Goal: Task Accomplishment & Management: Use online tool/utility

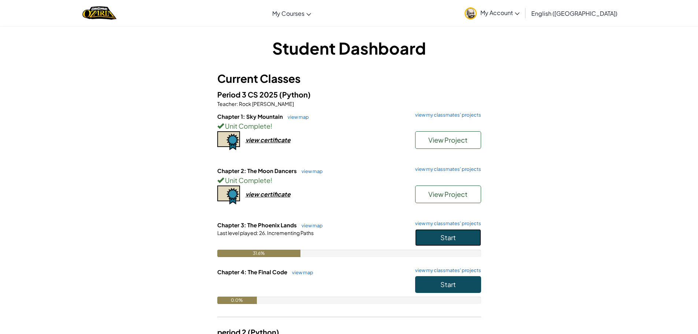
click at [459, 234] on button "Start" at bounding box center [448, 237] width 66 height 17
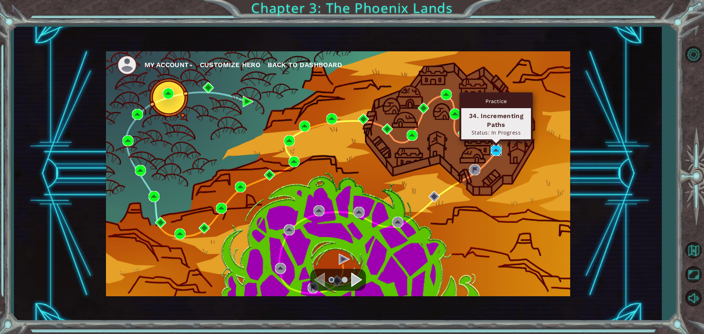
click at [493, 152] on img at bounding box center [495, 150] width 11 height 11
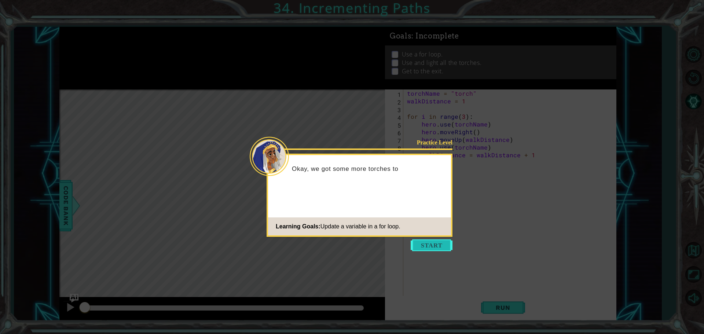
click at [451, 250] on button "Start" at bounding box center [431, 245] width 42 height 12
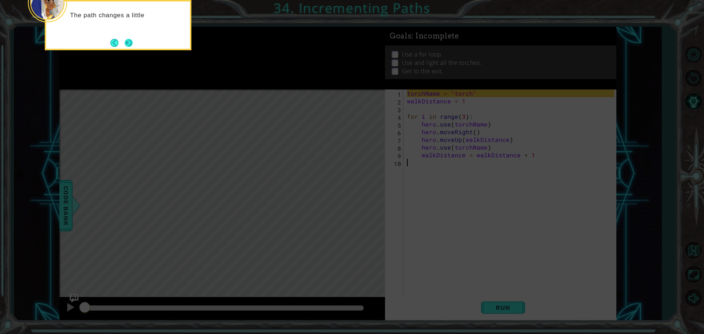
click at [128, 42] on button "Next" at bounding box center [129, 42] width 8 height 8
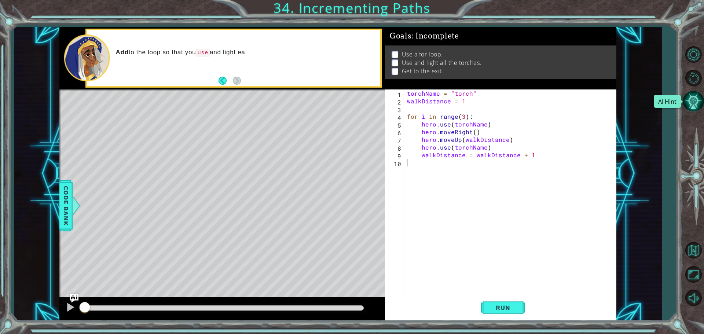
drag, startPoint x: 700, startPoint y: 106, endPoint x: 609, endPoint y: 153, distance: 102.8
click at [698, 107] on button "AI Hint" at bounding box center [692, 101] width 21 height 21
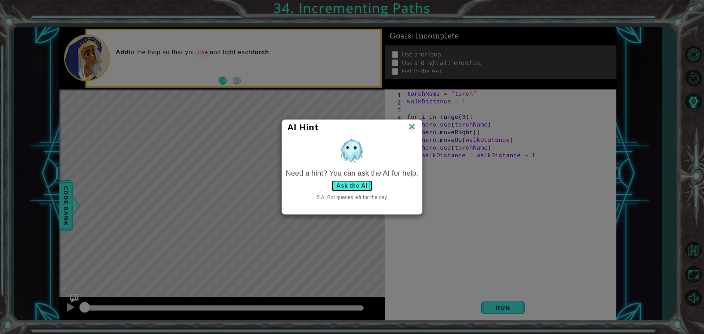
click at [352, 184] on button "Ask the AI" at bounding box center [351, 186] width 41 height 12
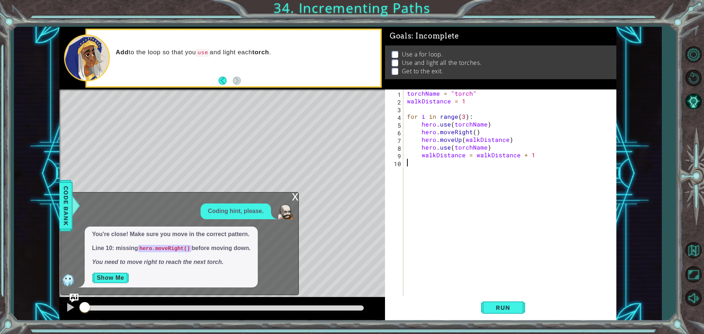
drag, startPoint x: 136, startPoint y: 277, endPoint x: 123, endPoint y: 279, distance: 12.6
click at [133, 279] on p "Show Me" at bounding box center [171, 278] width 158 height 12
click at [117, 277] on button "Show Me" at bounding box center [110, 278] width 37 height 12
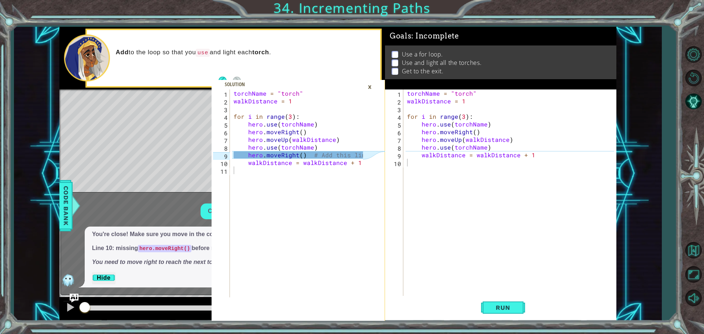
type textarea "hero.use(torchName)"
click at [491, 148] on div "torchName = "torch" walkDistance = 1 for i in range ( 3 ) : hero . use ( torchN…" at bounding box center [511, 200] width 212 height 223
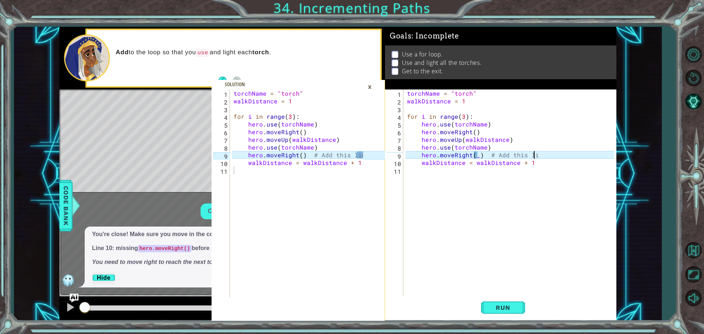
scroll to position [0, 8]
drag, startPoint x: 370, startPoint y: 87, endPoint x: 389, endPoint y: 115, distance: 33.8
click at [370, 87] on div "×" at bounding box center [369, 87] width 11 height 12
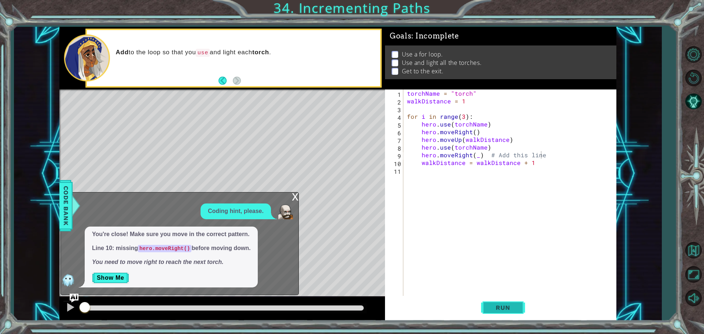
click at [501, 315] on button "Run" at bounding box center [503, 307] width 44 height 23
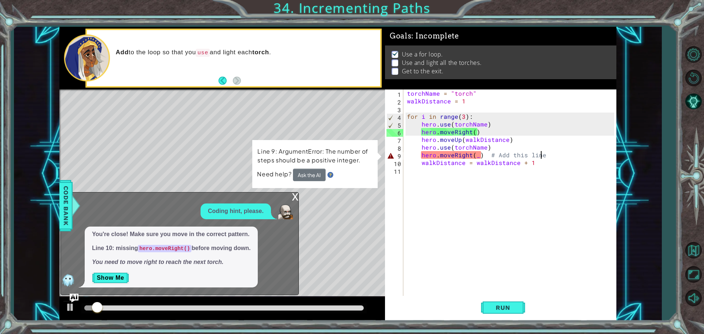
click at [477, 157] on div "torchName = "torch" walkDistance = 1 for i in range ( 3 ) : hero . use ( torchN…" at bounding box center [511, 200] width 212 height 223
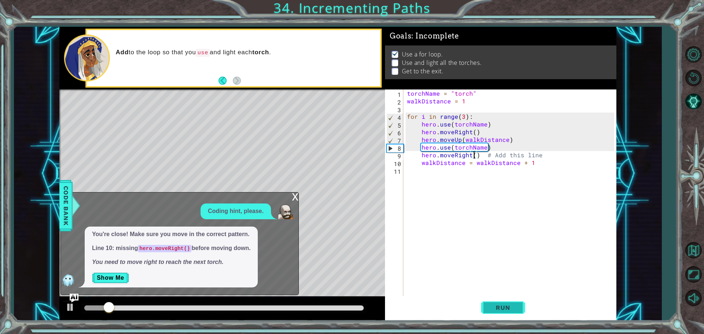
drag, startPoint x: 502, startPoint y: 306, endPoint x: 502, endPoint y: 301, distance: 5.2
click at [502, 304] on span "Run" at bounding box center [502, 307] width 29 height 7
click at [539, 163] on div "torchName = "torch" walkDistance = 1 for i in range ( 3 ) : hero . use ( torchN…" at bounding box center [511, 200] width 212 height 223
type textarea "walkDistance = walkDistance + 1"
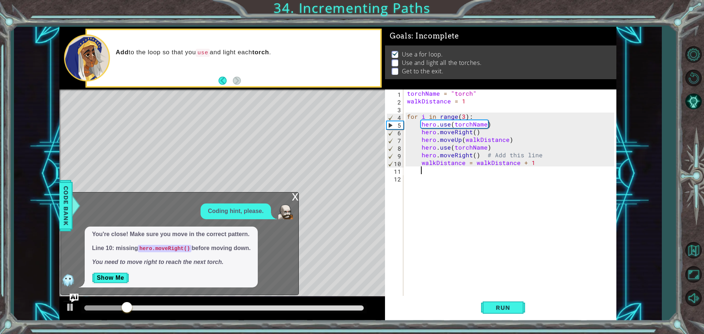
click at [296, 200] on div "x" at bounding box center [295, 195] width 7 height 7
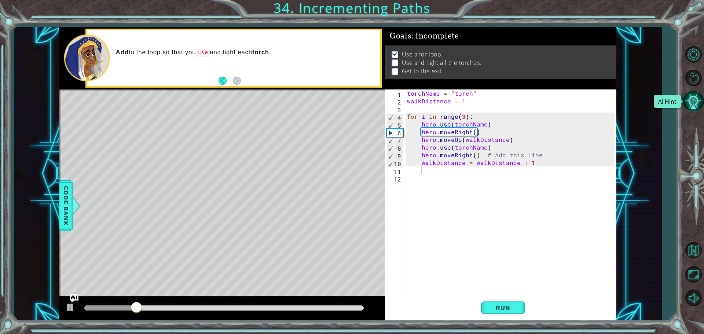
click at [698, 96] on button "AI Hint" at bounding box center [692, 101] width 21 height 21
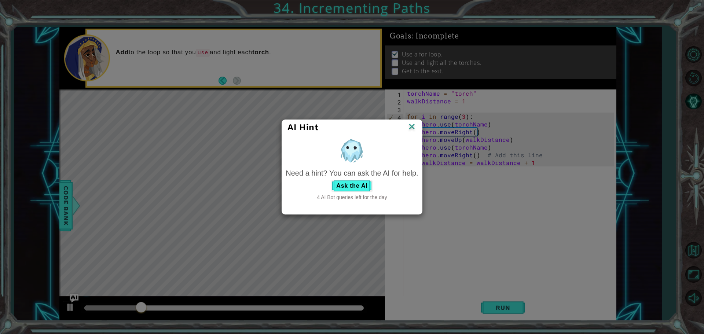
click at [370, 176] on div "Need a hint? You can ask the AI for help." at bounding box center [351, 173] width 132 height 11
click at [369, 185] on button "Ask the AI" at bounding box center [351, 186] width 41 height 12
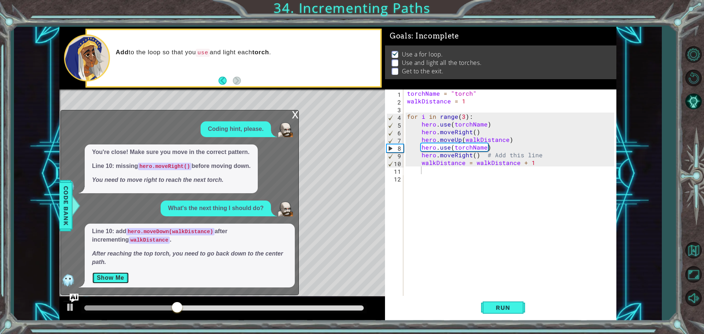
click at [121, 281] on button "Show Me" at bounding box center [110, 278] width 37 height 12
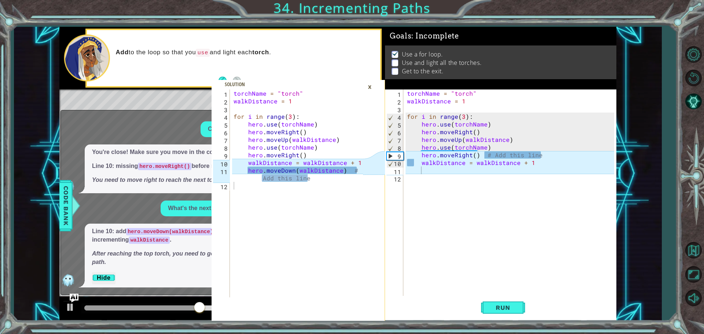
click at [559, 155] on div "torchName = "torch" walkDistance = 1 for i in range ( 3 ) : hero . use ( torchN…" at bounding box center [511, 200] width 212 height 223
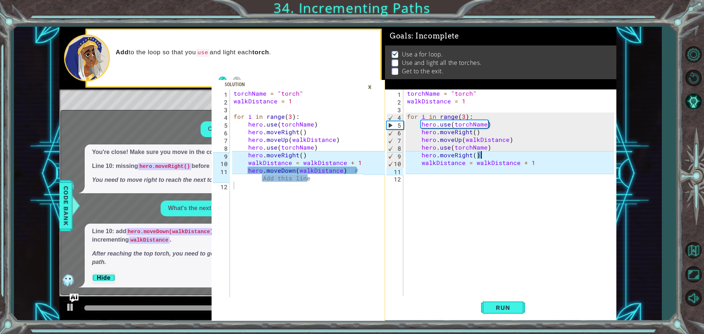
type textarea "hero.moveRight()"
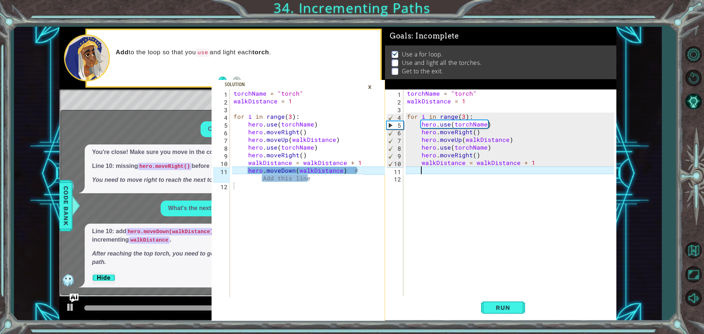
click at [421, 168] on div "torchName = "torch" walkDistance = 1 for i in range ( 3 ) : hero . use ( torchN…" at bounding box center [511, 200] width 212 height 223
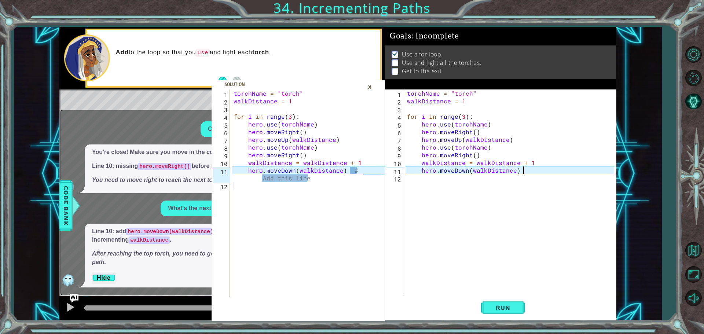
scroll to position [0, 7]
type textarea "hero.moveDown(walkDistance) #"
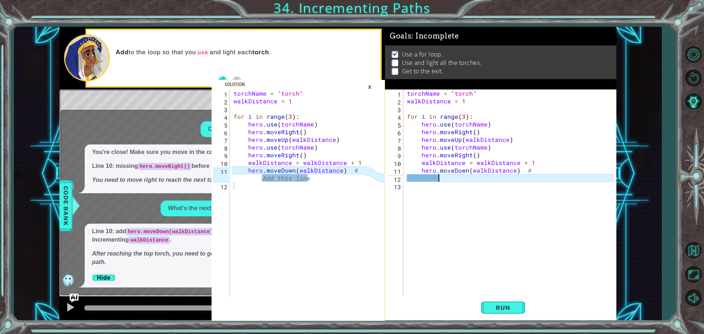
type textarea "a"
type textarea "A"
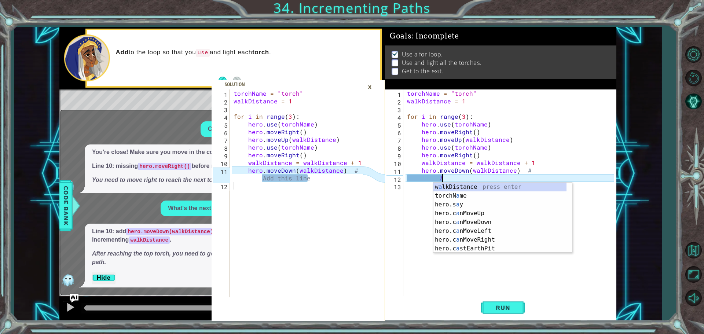
scroll to position [0, 1]
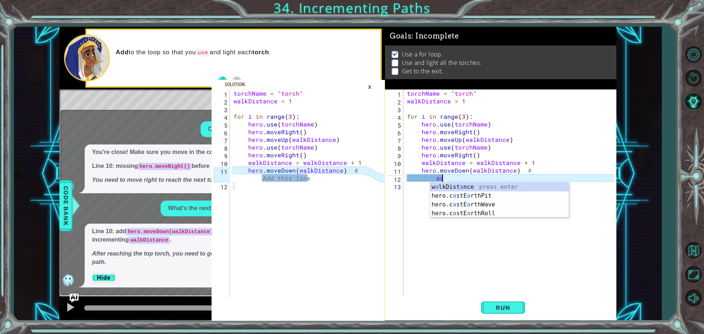
type textarea "a"
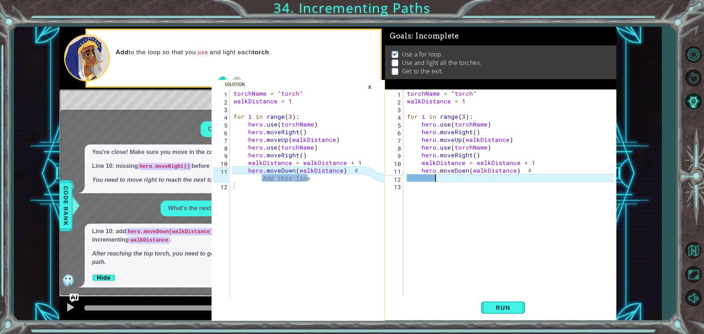
type textarea "A"
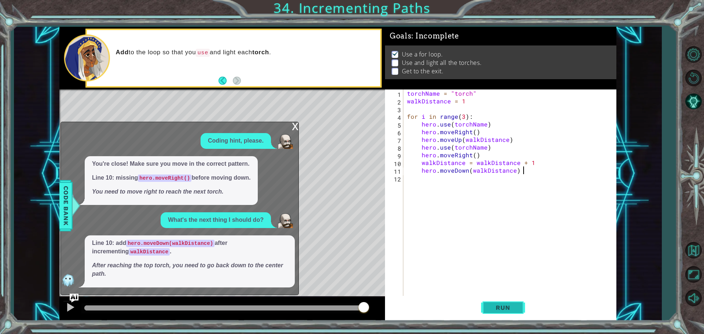
scroll to position [0, 7]
type textarea "hero.moveDown(walkDistance)"
click at [518, 303] on button "Run" at bounding box center [503, 307] width 44 height 23
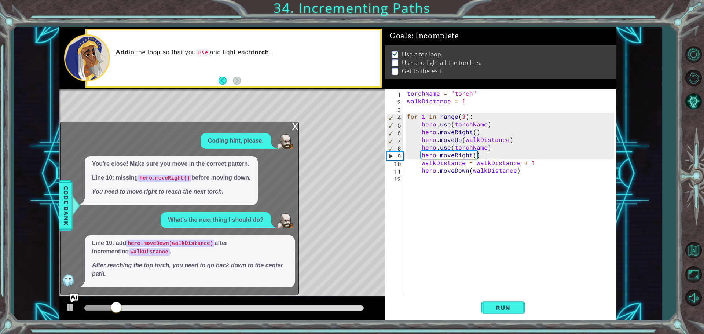
click at [295, 124] on div "x" at bounding box center [295, 125] width 7 height 7
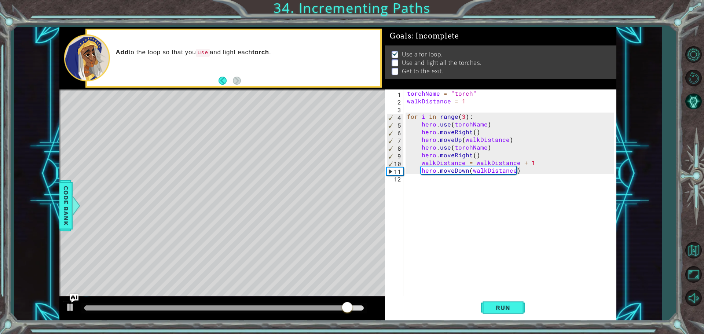
scroll to position [0, 0]
click at [480, 184] on div "torchName = "torch" walkDistance = 1 for i in range ( 3 ) : hero . use ( torchN…" at bounding box center [511, 200] width 212 height 223
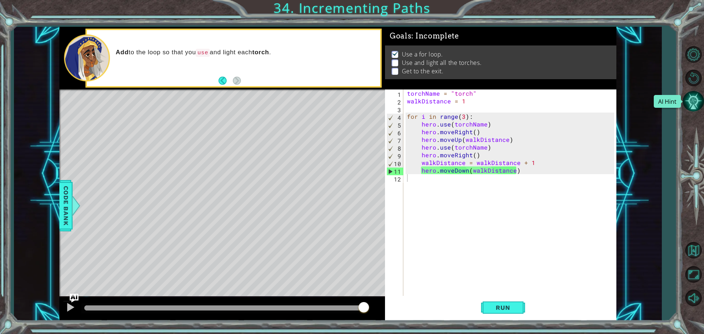
click at [698, 103] on button "AI Hint" at bounding box center [692, 101] width 21 height 21
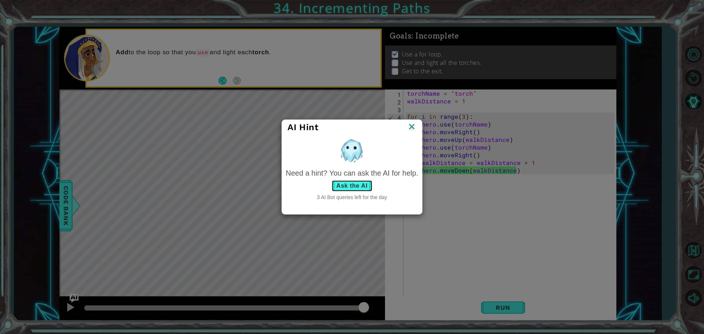
click at [360, 192] on button "Ask the AI" at bounding box center [351, 186] width 41 height 12
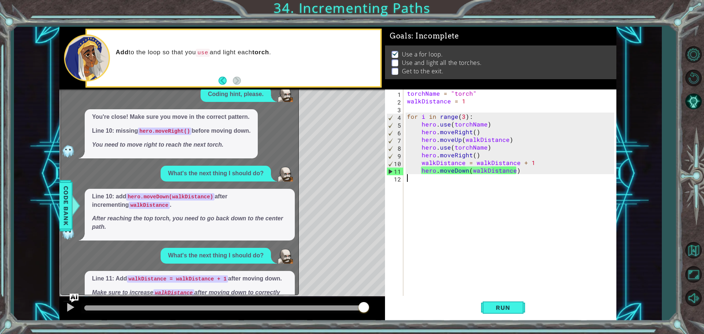
scroll to position [39, 0]
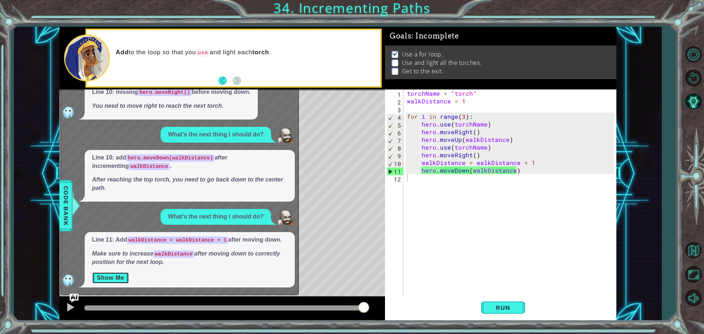
drag, startPoint x: 115, startPoint y: 272, endPoint x: 121, endPoint y: 283, distance: 12.5
click at [115, 276] on button "Show Me" at bounding box center [110, 278] width 37 height 12
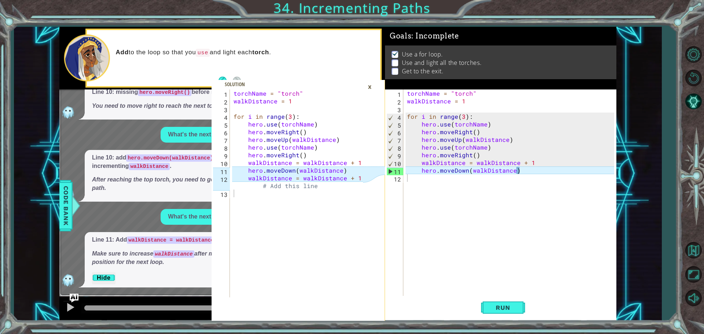
type textarea "hero.moveDown(walkDistance)"
click at [356, 168] on div "torchName = "torch" walkDistance = 1 for i in range ( 3 ) : hero . use ( torchN…" at bounding box center [299, 200] width 134 height 223
click at [521, 170] on div "torchName = "torch" walkDistance = 1 for i in range ( 3 ) : hero . use ( torchN…" at bounding box center [511, 200] width 212 height 223
click at [517, 170] on div "torchName = "torch" walkDistance = 1 for i in range ( 3 ) : hero . use ( torchN…" at bounding box center [511, 200] width 212 height 223
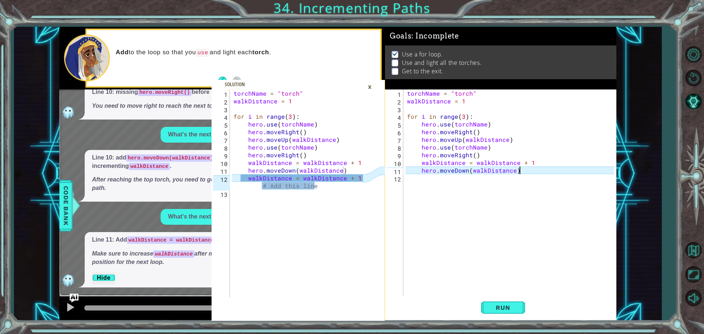
type textarea "hero.moveDown(walkDistance)"
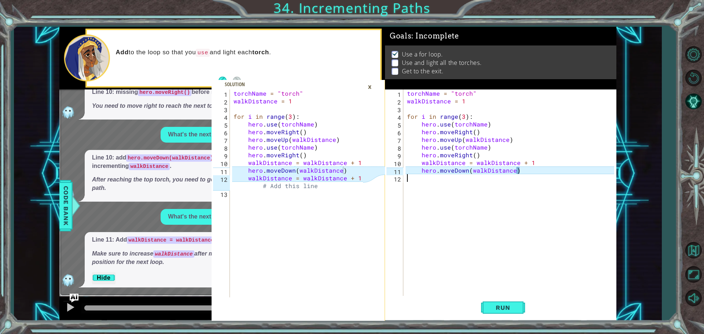
click at [540, 174] on div "torchName = "torch" walkDistance = 1 for i in range ( 3 ) : hero . use ( torchN…" at bounding box center [511, 200] width 212 height 223
click at [536, 171] on div "torchName = "torch" walkDistance = 1 for i in range ( 3 ) : hero . use ( torchN…" at bounding box center [511, 200] width 212 height 223
type textarea "hero.moveDown(walkDistance)"
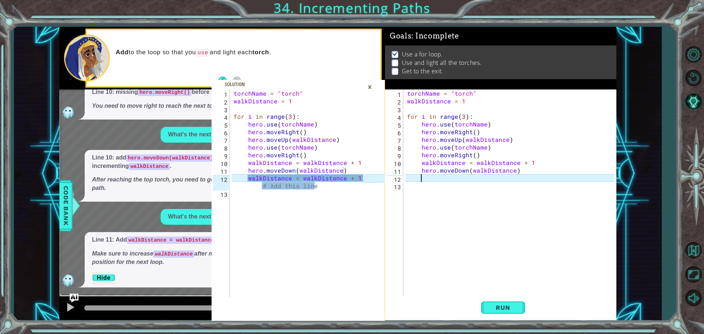
scroll to position [0, 1]
type textarea "w"
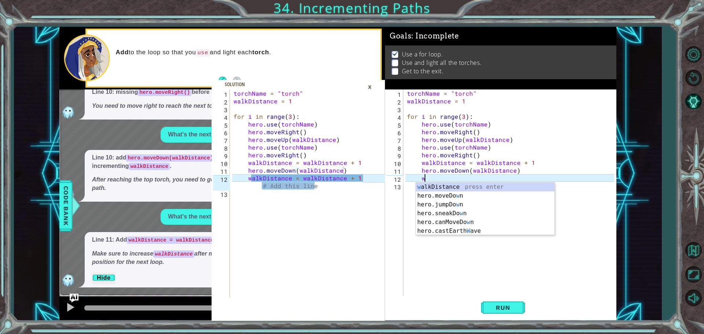
scroll to position [0, 0]
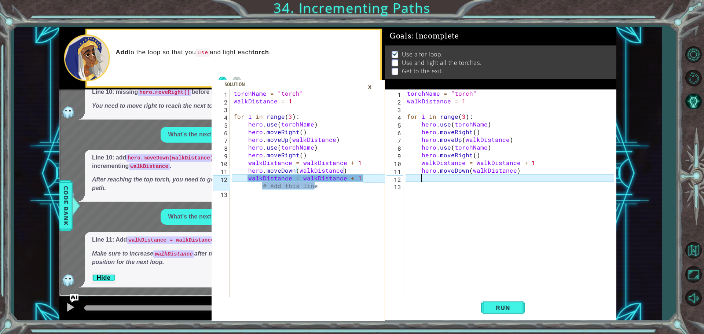
type textarea "walkDistance = walkDistance + 1 # Add this line"
drag, startPoint x: 247, startPoint y: 181, endPoint x: 318, endPoint y: 184, distance: 70.5
click at [318, 184] on div "torchName = "torch" walkDistance = 1 for i in range ( 3 ) : hero . use ( torchN…" at bounding box center [299, 200] width 134 height 223
click at [440, 178] on div "torchName = "torch" walkDistance = 1 for i in range ( 3 ) : hero . use ( torchN…" at bounding box center [511, 200] width 212 height 223
paste textarea "walkDistance = walkDistance + 1 # Add this line"
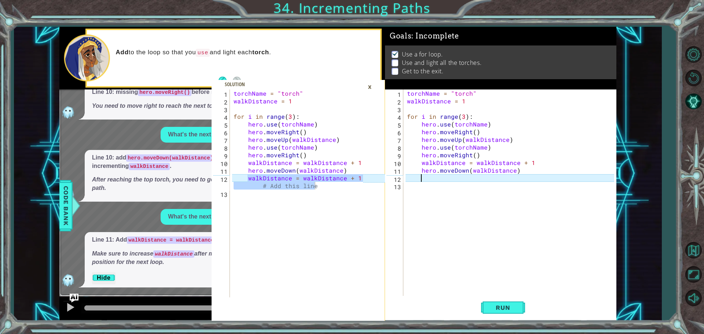
scroll to position [27, 0]
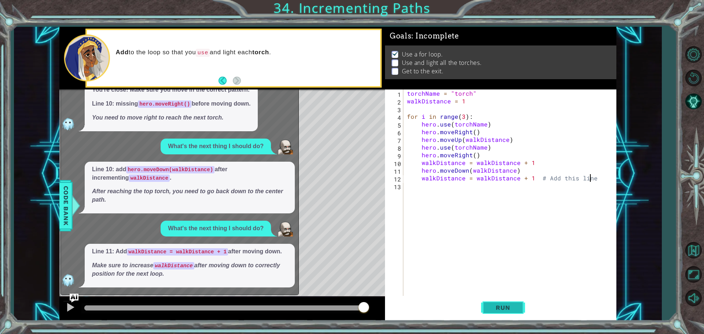
click at [499, 305] on span "Run" at bounding box center [502, 307] width 29 height 7
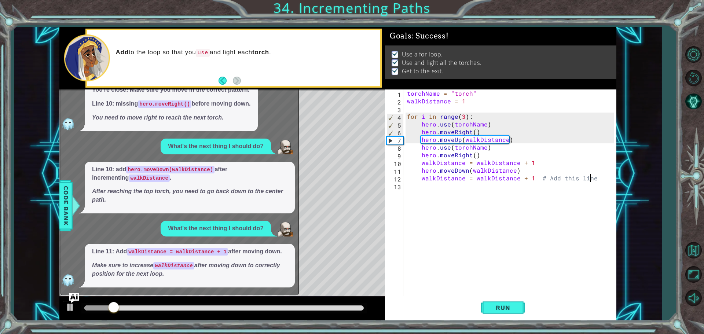
click at [75, 294] on img "Ask AI" at bounding box center [74, 298] width 10 height 10
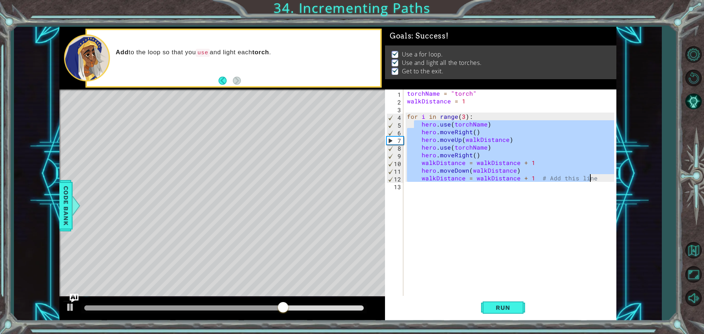
drag, startPoint x: 416, startPoint y: 123, endPoint x: 613, endPoint y: 180, distance: 204.8
click at [613, 180] on div "torchName = "torch" walkDistance = 1 for i in range ( 3 ) : hero . use ( torchN…" at bounding box center [511, 200] width 212 height 223
type textarea "hero.moveDown(walkDistance) walkDistance = walkDistance + 1 # Add this line"
click at [624, 191] on div "walkDistance = walkDistance + 1 # Add this line 1 2 3 4 5 6 7 8 9 10 11 12 13 t…" at bounding box center [337, 174] width 647 height 294
click at [639, 166] on div "walkDistance = walkDistance + 1 # Add this line 1 2 3 4 5 6 7 8 9 10 11 12 13 t…" at bounding box center [337, 174] width 647 height 294
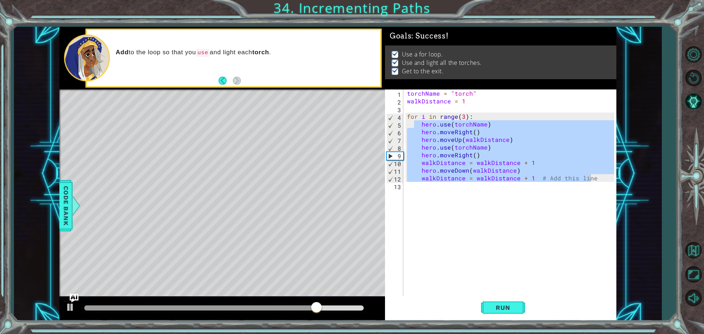
scroll to position [0, 0]
click at [597, 220] on div "torchName = "torch" walkDistance = 1 for i in range ( 3 ) : hero . use ( torchN…" at bounding box center [511, 200] width 212 height 223
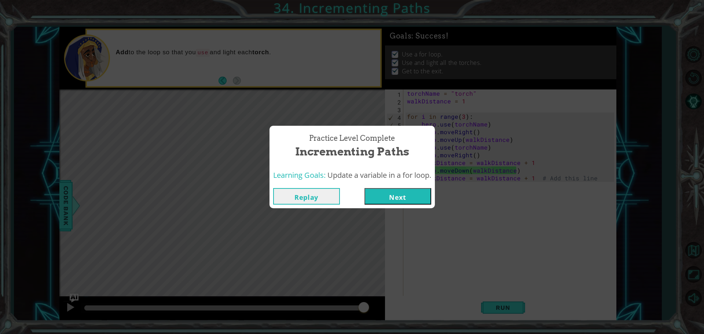
click at [387, 199] on button "Next" at bounding box center [397, 196] width 67 height 16
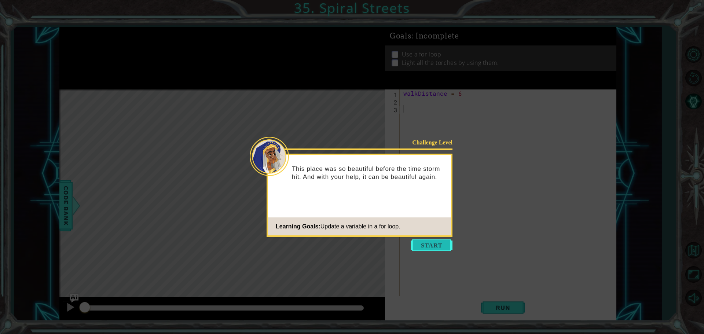
click at [439, 246] on button "Start" at bounding box center [431, 245] width 42 height 12
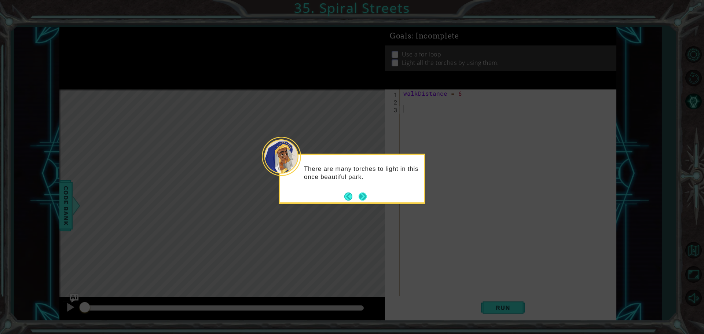
click at [365, 198] on button "Next" at bounding box center [362, 196] width 11 height 11
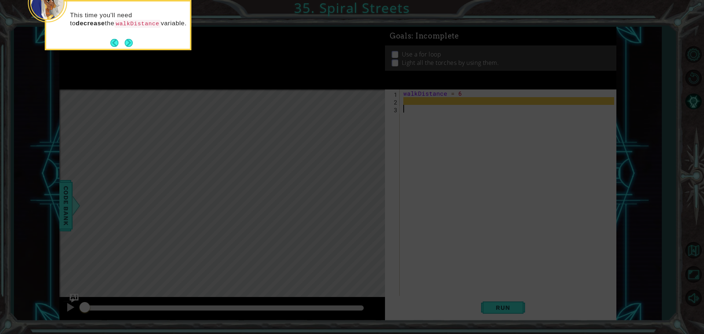
click at [136, 41] on div "This time you'll need to decrease the walkDistance variable." at bounding box center [118, 22] width 144 height 37
click at [133, 41] on button "Next" at bounding box center [128, 43] width 10 height 10
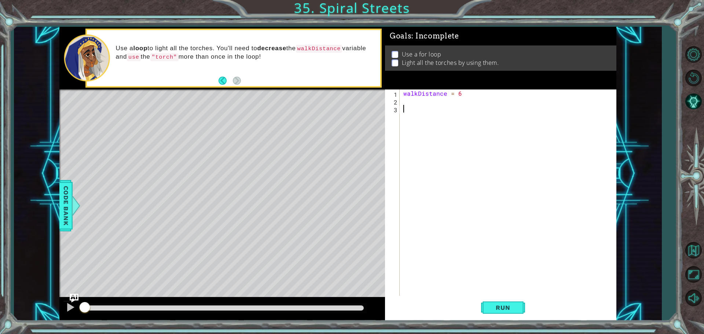
click at [427, 110] on div "walkDistance = 6" at bounding box center [510, 200] width 216 height 223
click at [427, 97] on div "walkDistance = 6" at bounding box center [510, 200] width 216 height 223
type textarea "walkDistance = 6"
click at [403, 105] on div "walkDistance = 6" at bounding box center [510, 200] width 216 height 223
click at [409, 100] on div "walkDistance = 6" at bounding box center [510, 200] width 216 height 223
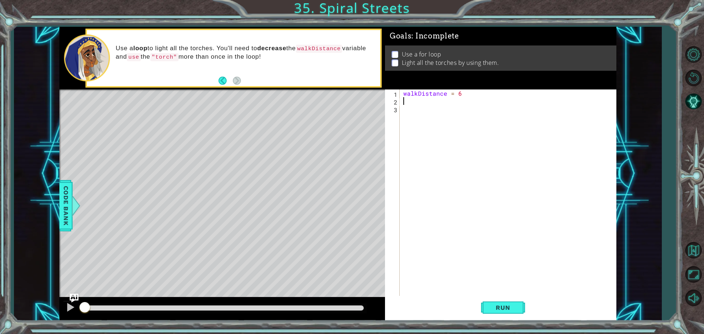
paste textarea "walkDistance = walkDistance + 1 # Add this line"
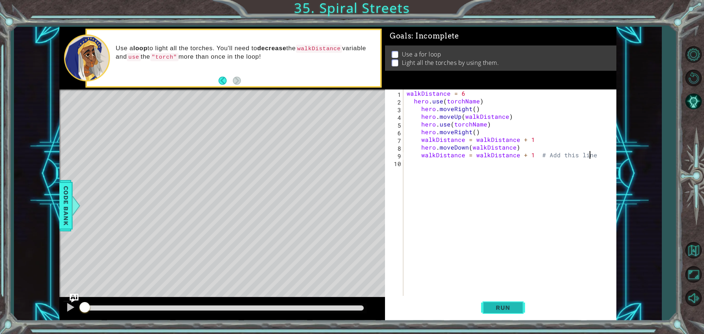
click at [493, 313] on button "Run" at bounding box center [503, 307] width 44 height 23
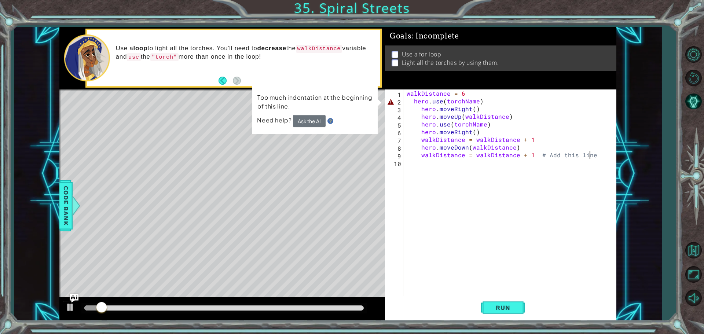
type textarea "walkDistance = walkDistance + 1 # Add this line="
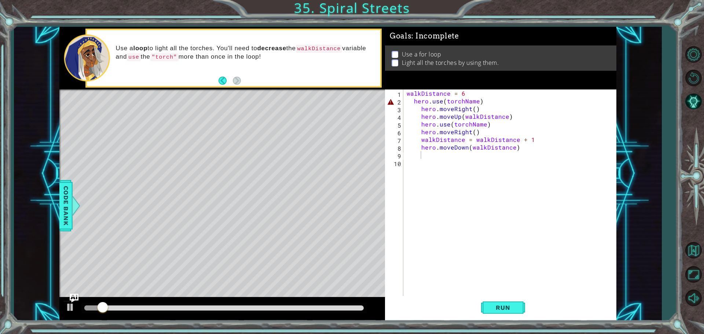
scroll to position [0, 0]
drag, startPoint x: 424, startPoint y: 185, endPoint x: 430, endPoint y: 152, distance: 33.9
click at [430, 152] on div "walkDistance = 6 hero . use ( torchName ) hero . moveRight ( ) hero . moveUp ( …" at bounding box center [511, 200] width 213 height 223
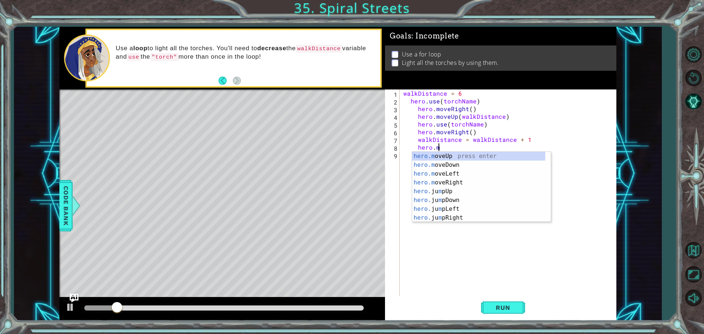
type textarea "h"
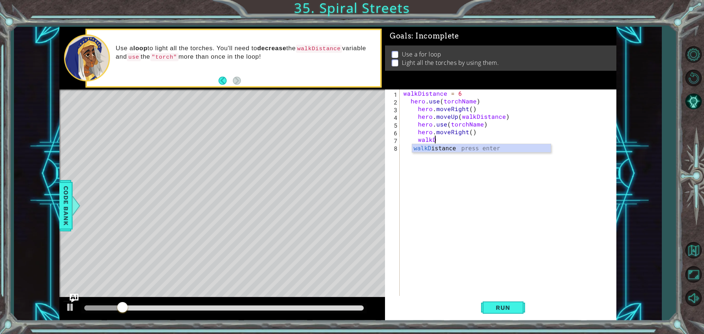
type textarea "w"
type textarea "h"
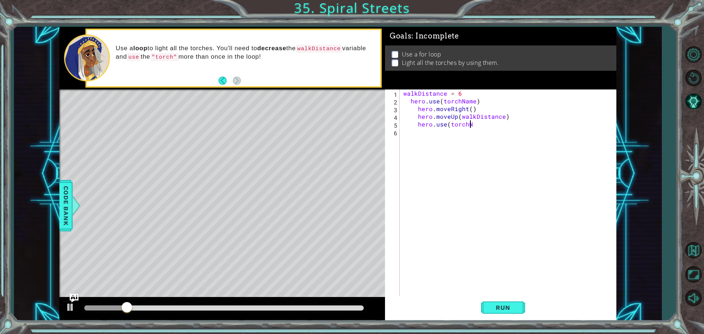
type textarea "h"
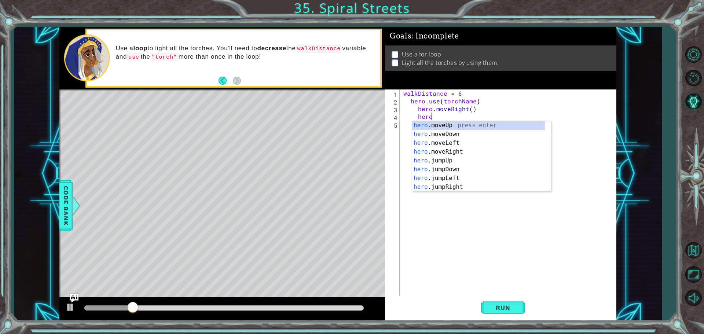
type textarea "h"
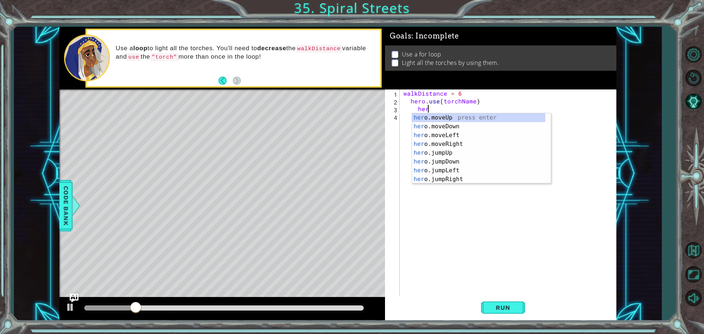
type textarea "h"
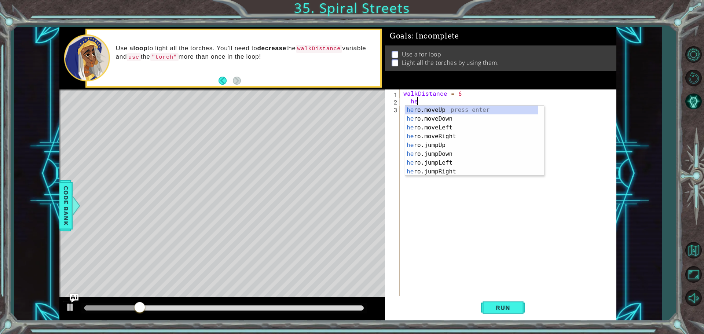
type textarea "h"
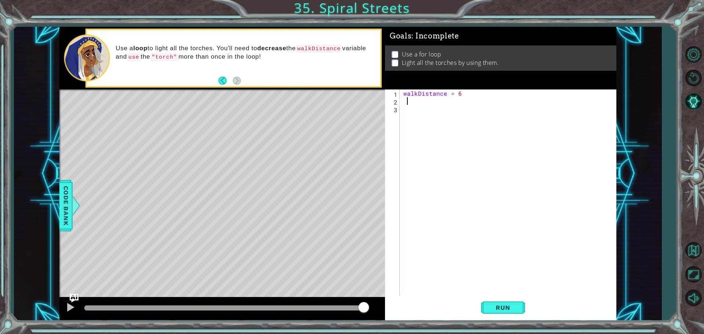
click at [395, 53] on p at bounding box center [394, 54] width 7 height 7
click at [395, 60] on p at bounding box center [394, 62] width 7 height 7
click at [402, 106] on div "walkDistance = 6" at bounding box center [510, 200] width 216 height 223
click at [404, 99] on div "walkDistance = 6" at bounding box center [510, 200] width 216 height 223
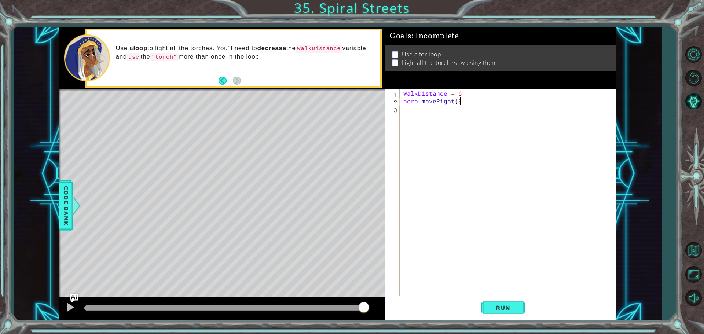
type textarea "hero.moveRight(3)"
click at [424, 116] on div "walkDistance = 6 hero . moveRight ( 3 )" at bounding box center [510, 200] width 216 height 223
type textarea "hero.jumpUp(1)"
click at [522, 303] on button "Run" at bounding box center [503, 307] width 44 height 23
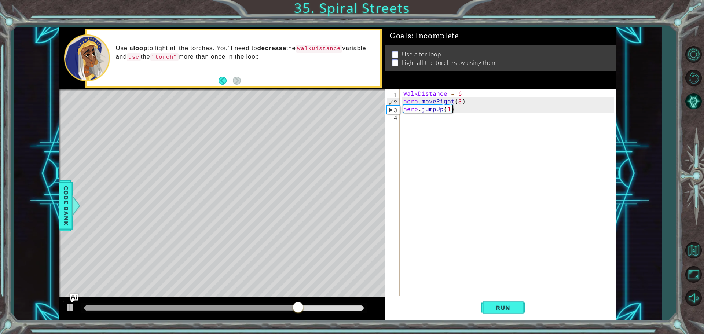
click at [420, 125] on div "walkDistance = 6 hero . moveRight ( 3 ) hero . jumpUp ( 1 )" at bounding box center [510, 200] width 216 height 223
click at [413, 115] on div "walkDistance = 6 hero . moveRight ( 3 ) hero . jumpUp ( 1 )" at bounding box center [510, 200] width 216 height 223
click at [422, 116] on div "walkDistance = 6 hero . moveRight ( 3 ) hero . jumpUp ( 1 )" at bounding box center [510, 200] width 216 height 223
click at [420, 107] on div "walkDistance = 6 hero . moveRight ( 3 ) hero . jumpUp ( 1 )" at bounding box center [510, 200] width 216 height 223
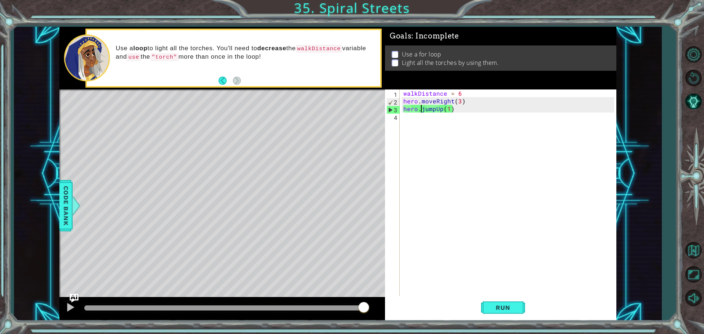
click at [502, 108] on div "walkDistance = 6 hero . moveRight ( 3 ) hero . jumpUp ( 1 )" at bounding box center [510, 200] width 216 height 223
click at [402, 105] on div "walkDistance = 6 hero . moveRight ( 3 ) hero . jumpUp ( 1 )" at bounding box center [510, 200] width 216 height 223
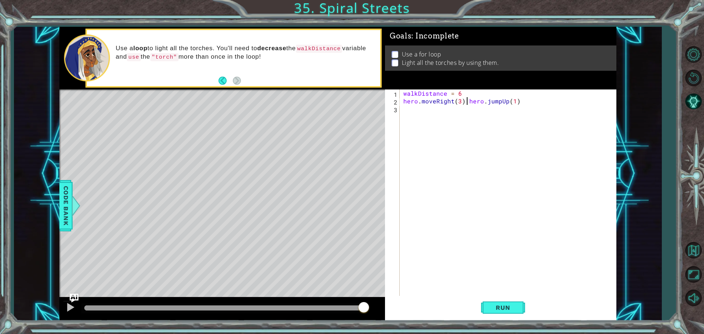
type textarea "hero.jumpUp(1)"
